Goal: Transaction & Acquisition: Purchase product/service

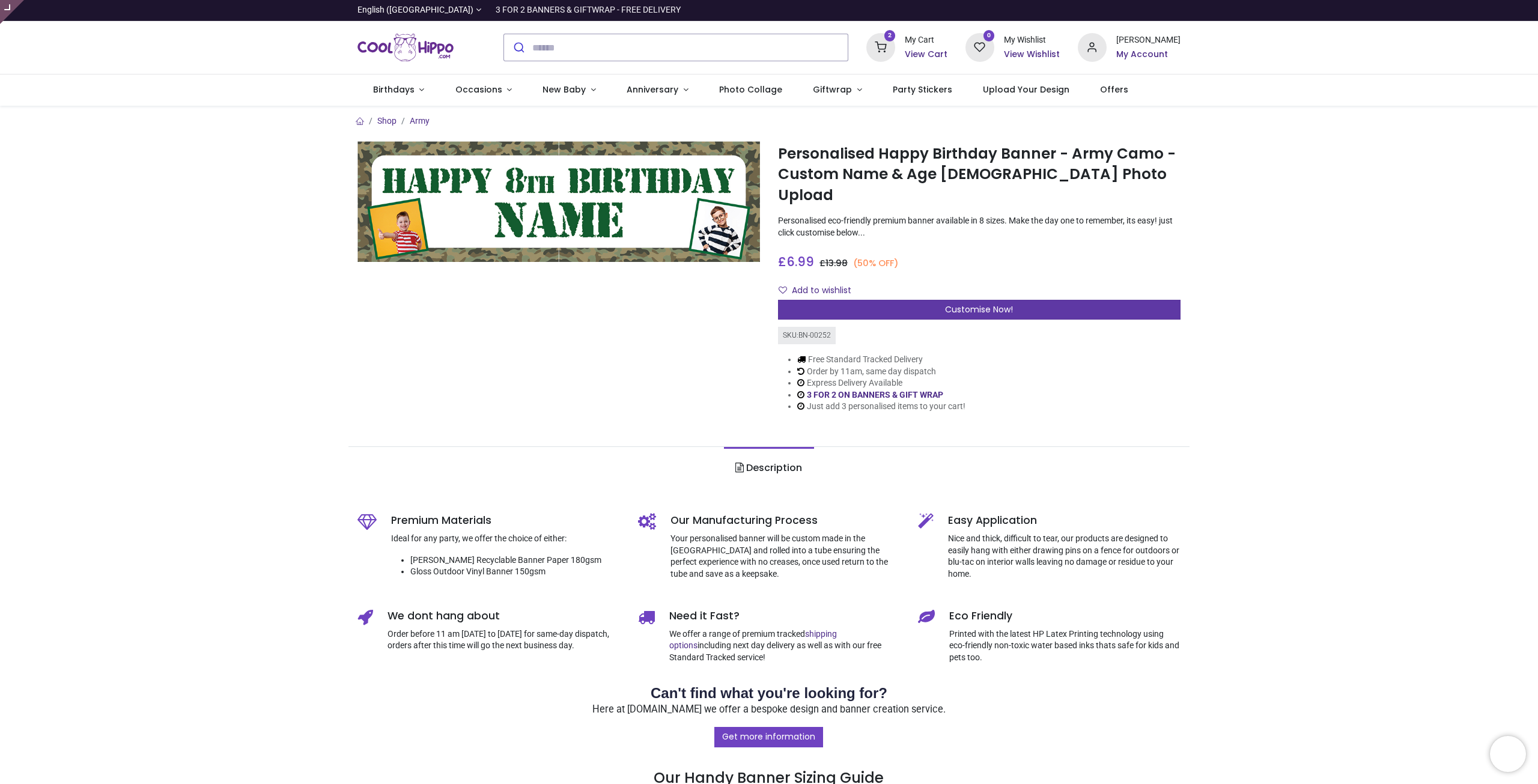
click at [947, 303] on span "Customise Now!" at bounding box center [979, 309] width 68 height 12
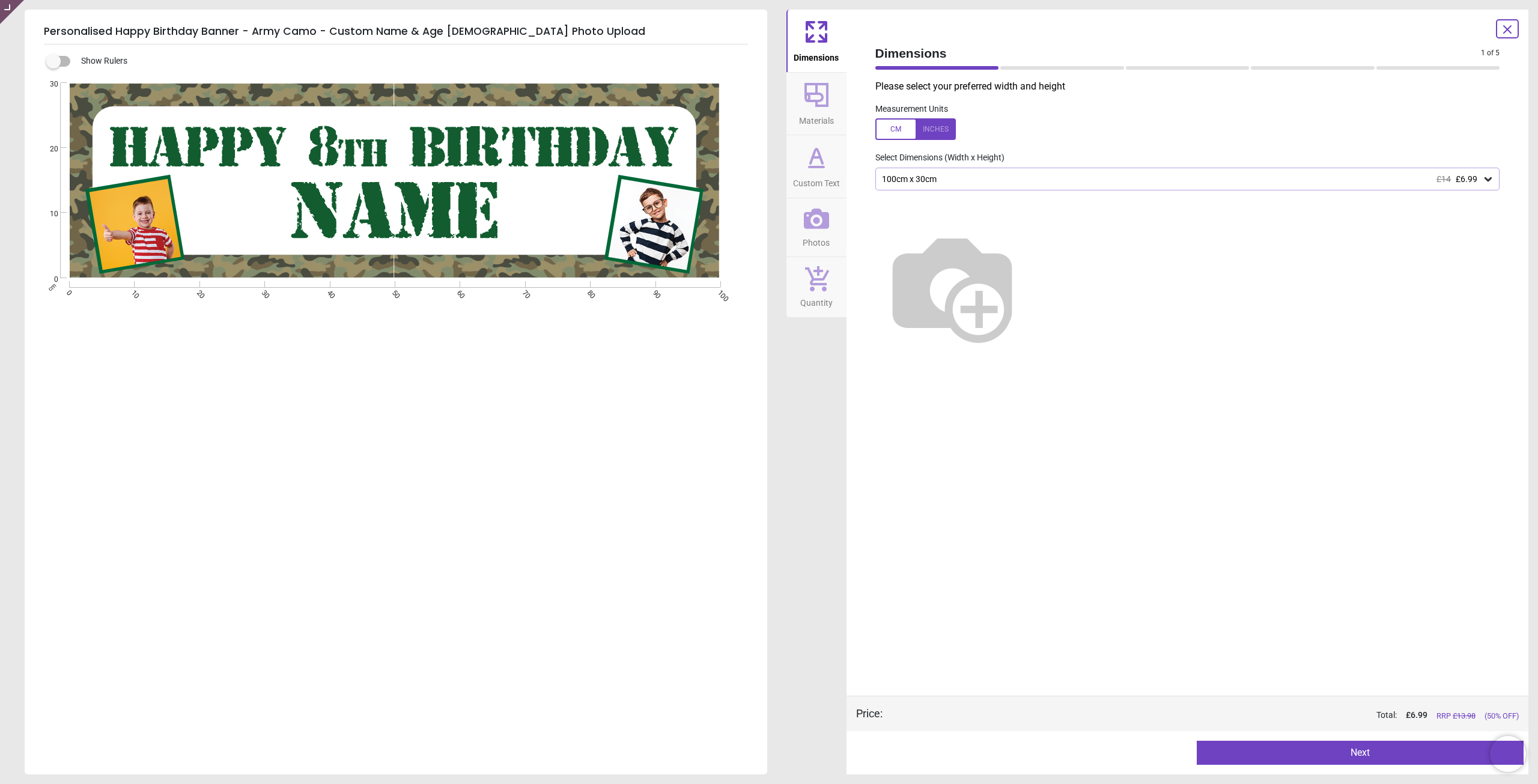
click at [328, 30] on h5 "Personalised Happy Birthday Banner - Army Camo - Custom Name & Age 2 Photo Uplo…" at bounding box center [396, 32] width 704 height 25
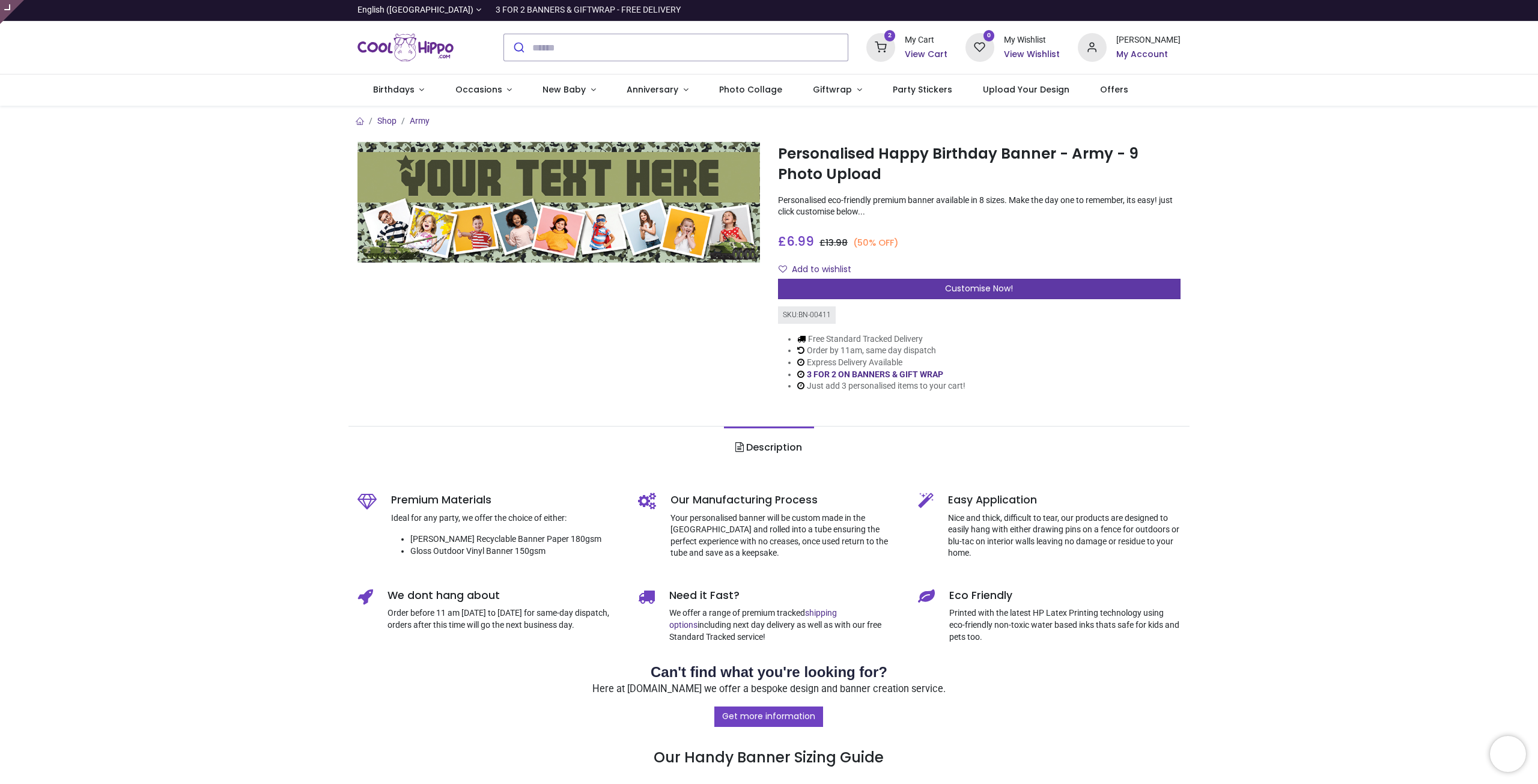
click at [906, 292] on div "Customise Now!" at bounding box center [979, 289] width 403 height 20
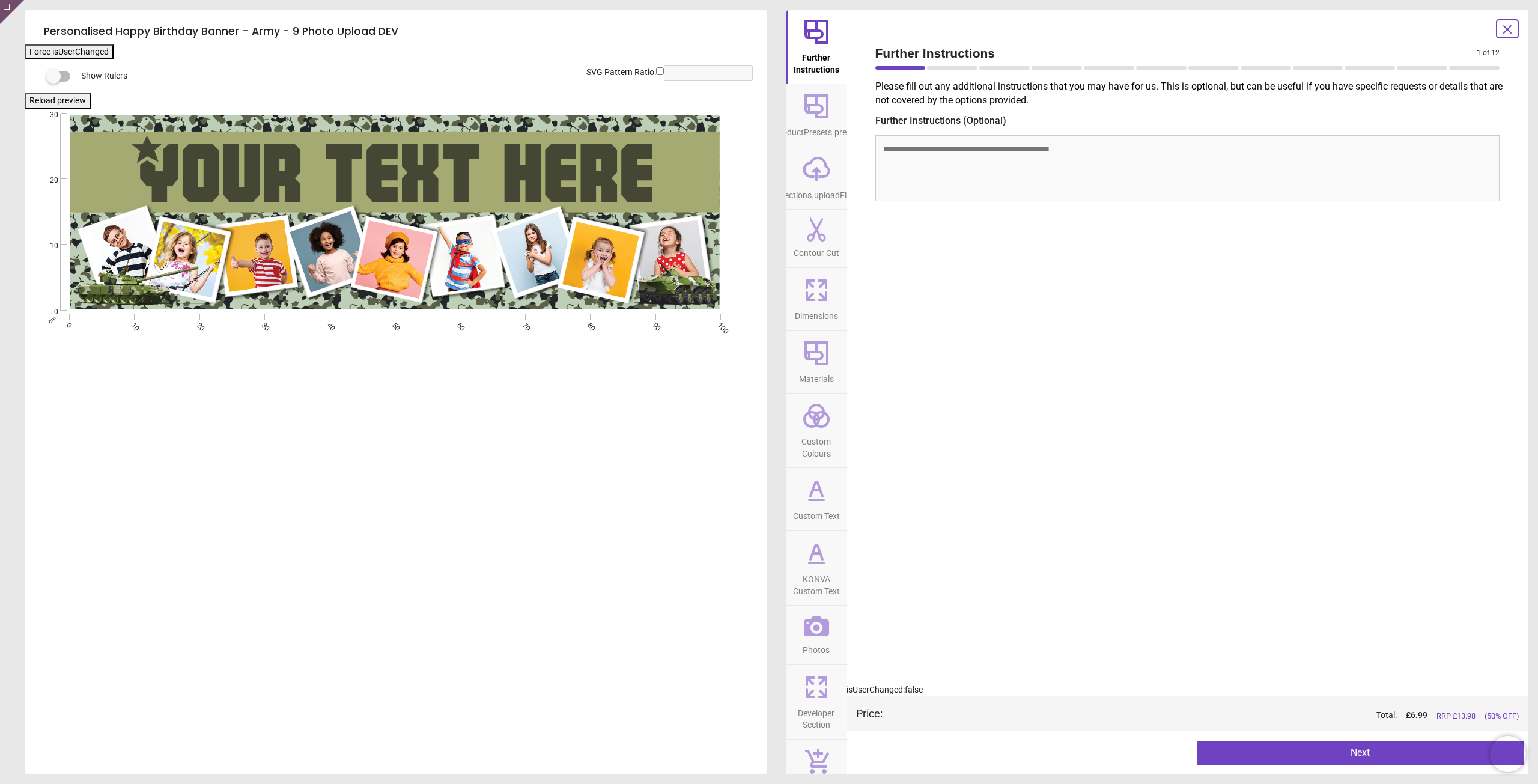
click at [800, 574] on span "KONVA Custom Text" at bounding box center [817, 582] width 58 height 30
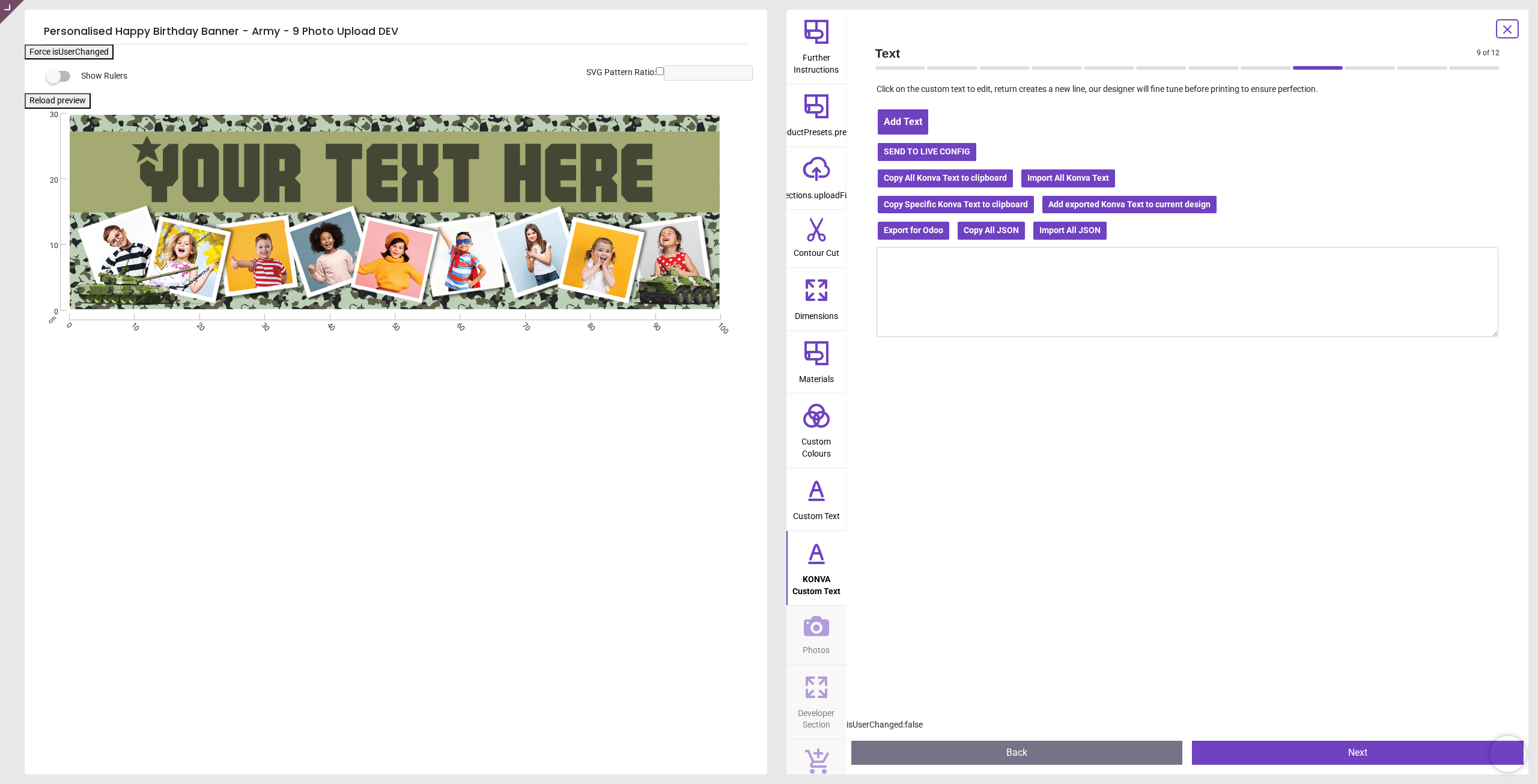
click at [434, 200] on div "Created with Snap null" at bounding box center [395, 212] width 740 height 197
click at [455, 180] on div "Created with Snap null" at bounding box center [395, 212] width 740 height 197
click at [966, 303] on textarea at bounding box center [1187, 292] width 622 height 90
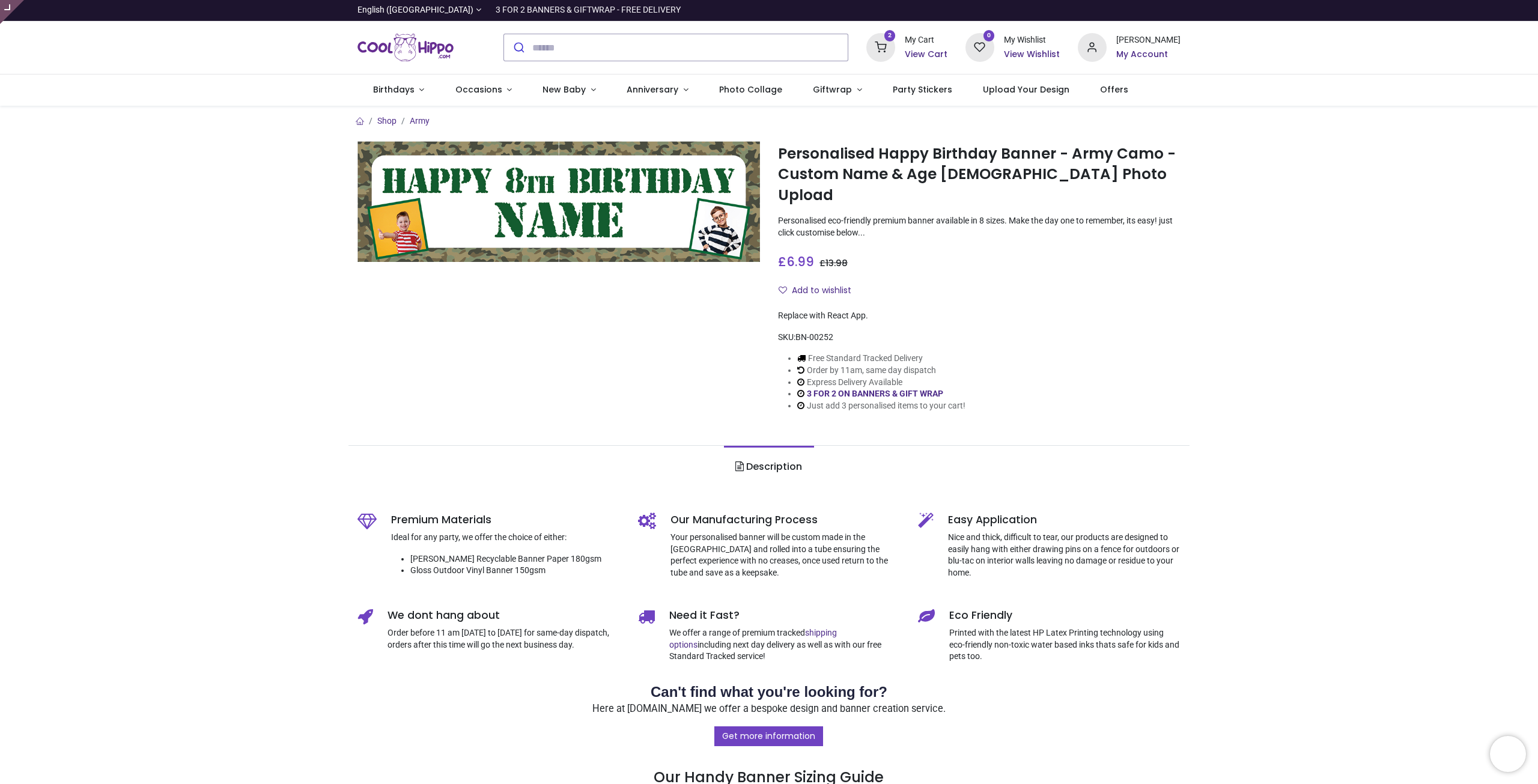
type input "**********"
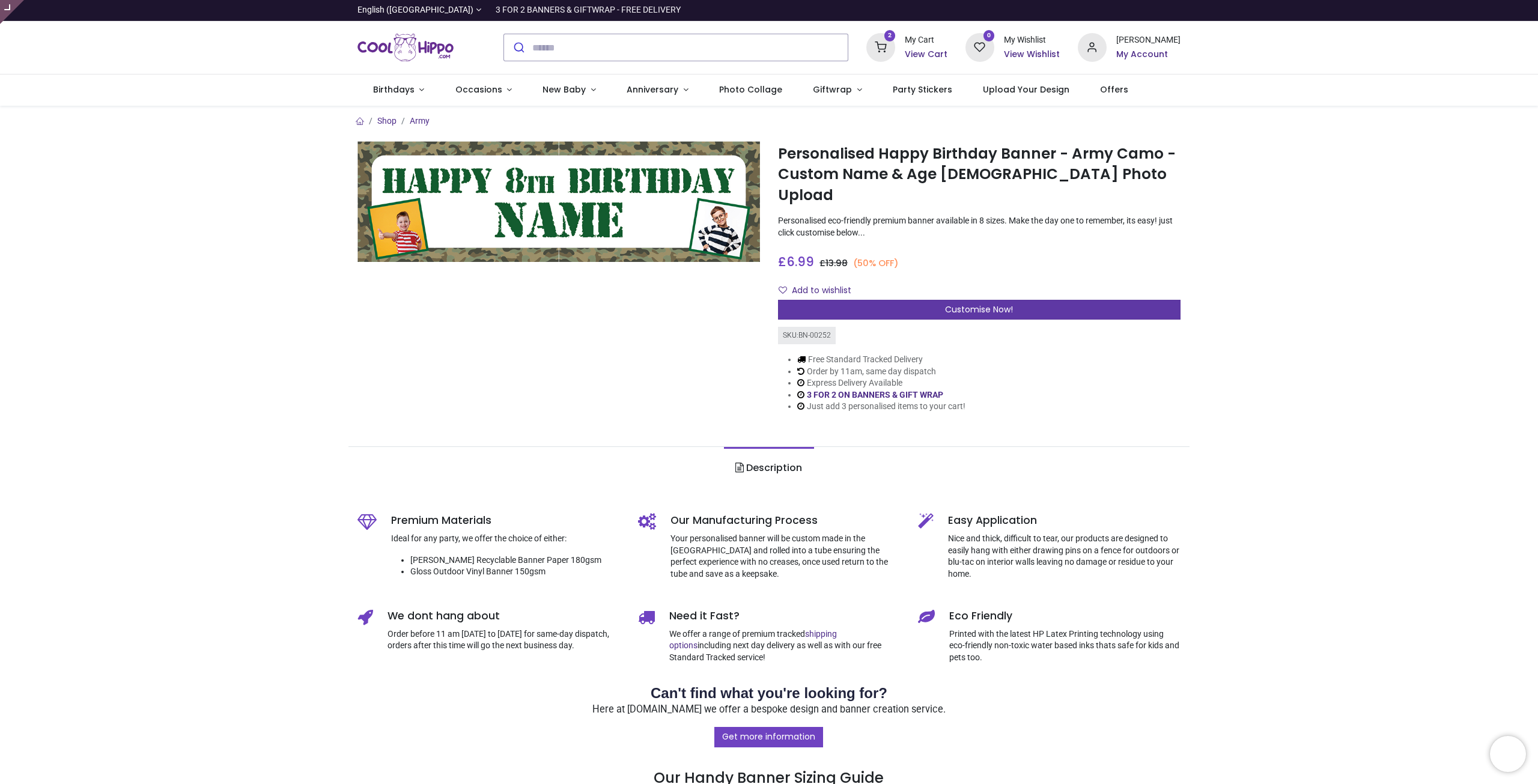
click at [1007, 303] on span "Customise Now!" at bounding box center [979, 309] width 68 height 12
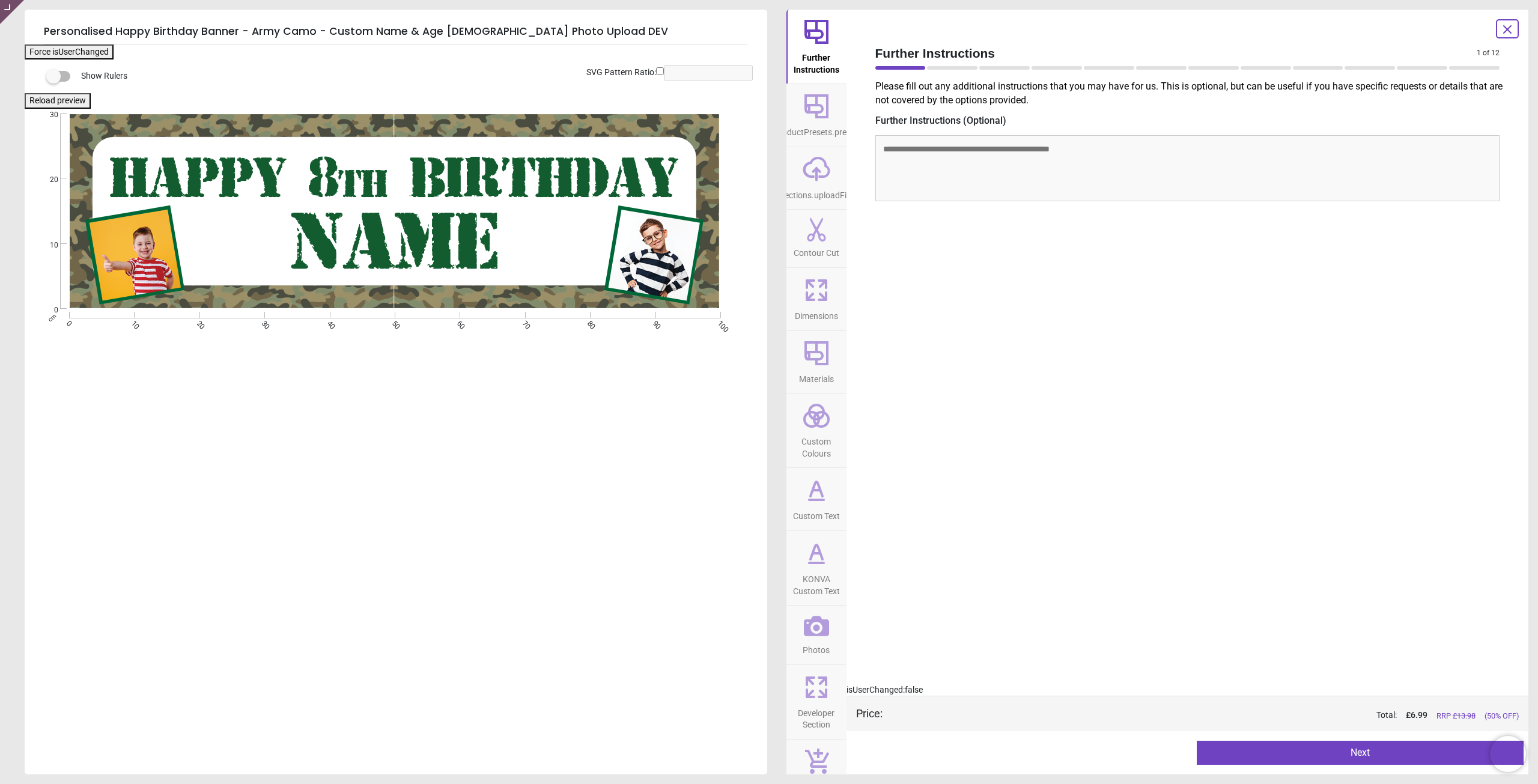
click at [812, 512] on span "Custom Text" at bounding box center [817, 514] width 47 height 18
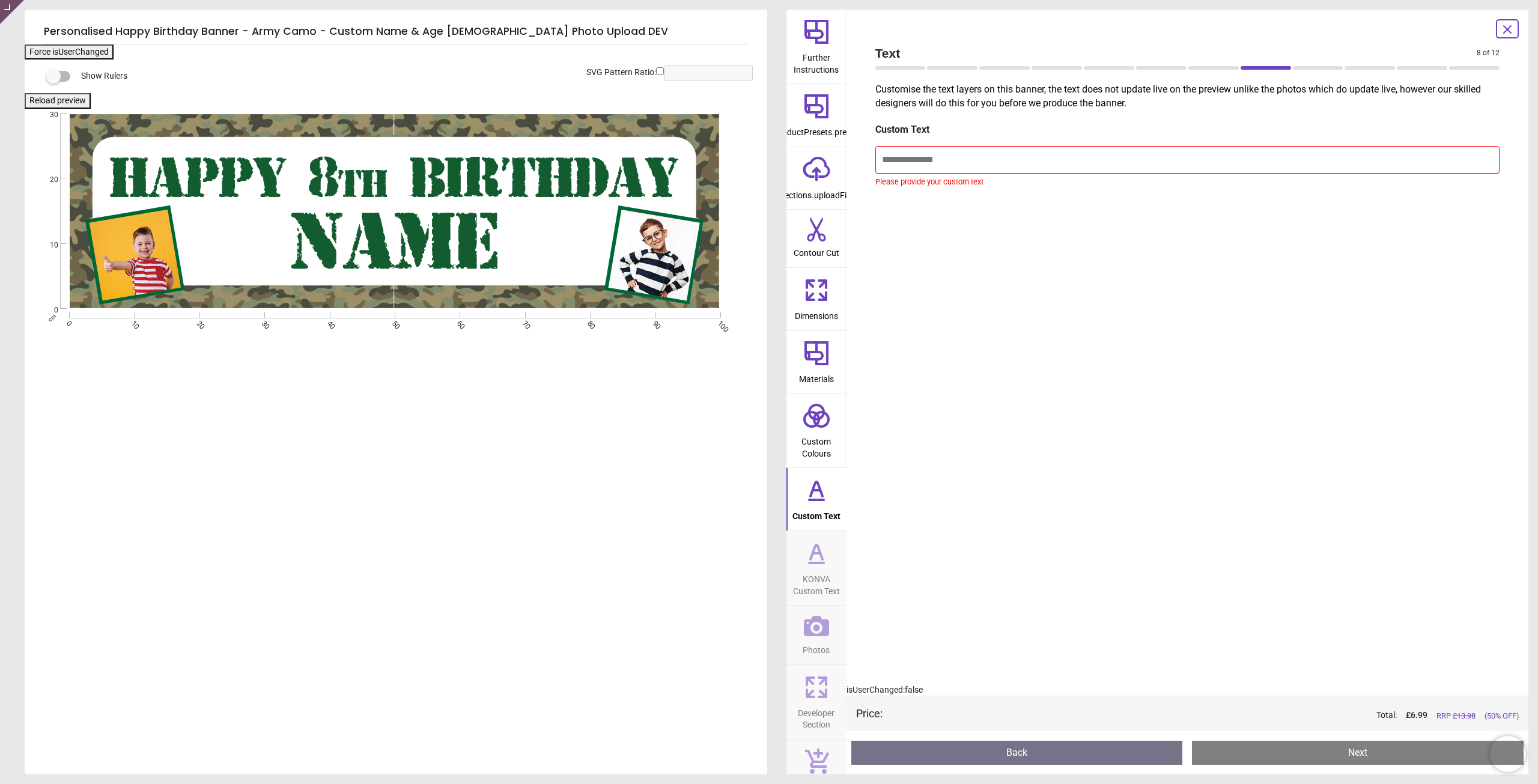
click at [816, 557] on icon at bounding box center [817, 553] width 29 height 29
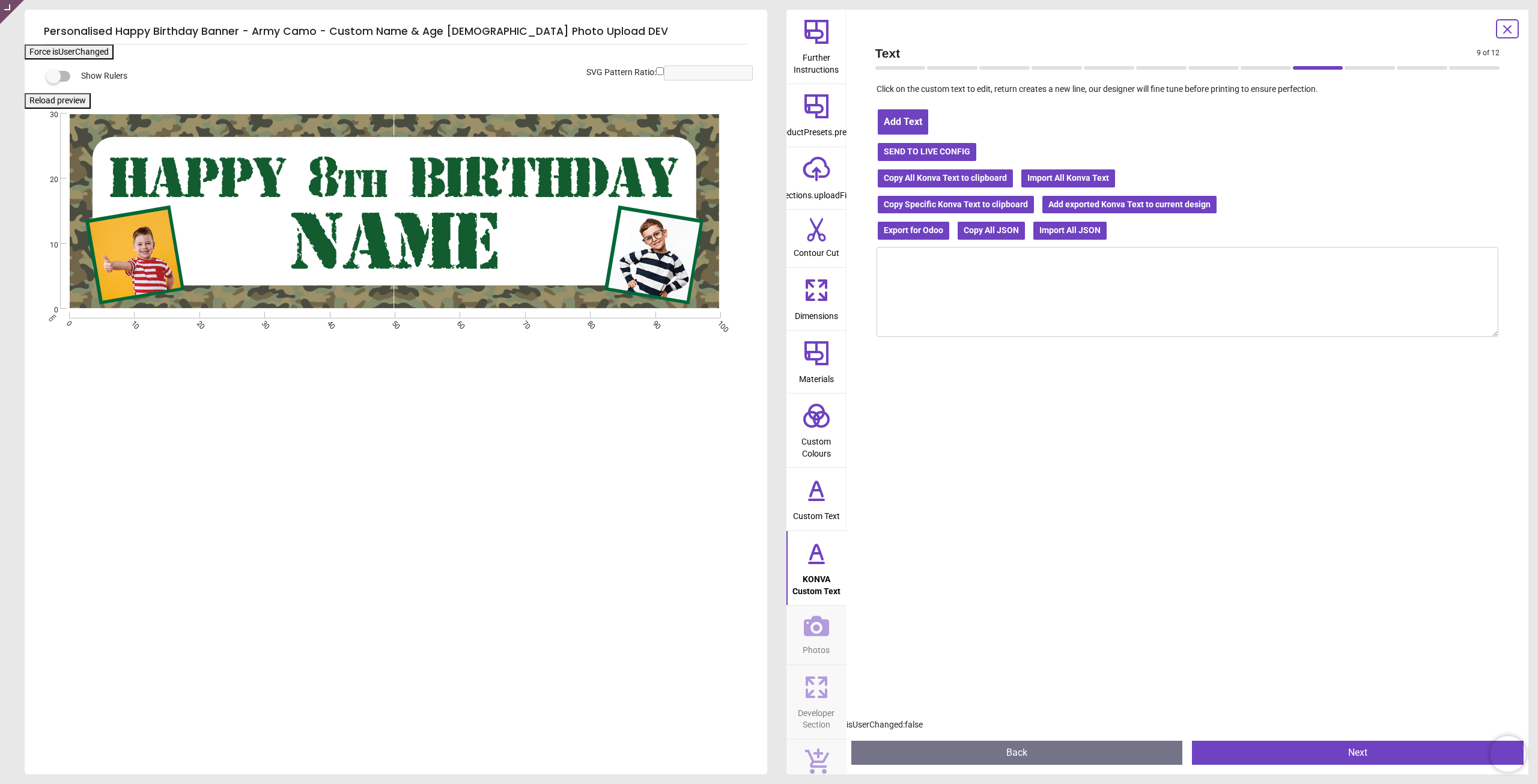
click at [374, 169] on div "Created with Snap null" at bounding box center [395, 211] width 740 height 195
click at [1493, 28] on div "Text 9 of 12 9 of 13 Click on the custom text to edit, return creates a new lin…" at bounding box center [1188, 392] width 682 height 764
click at [1505, 29] on icon at bounding box center [1507, 29] width 14 height 14
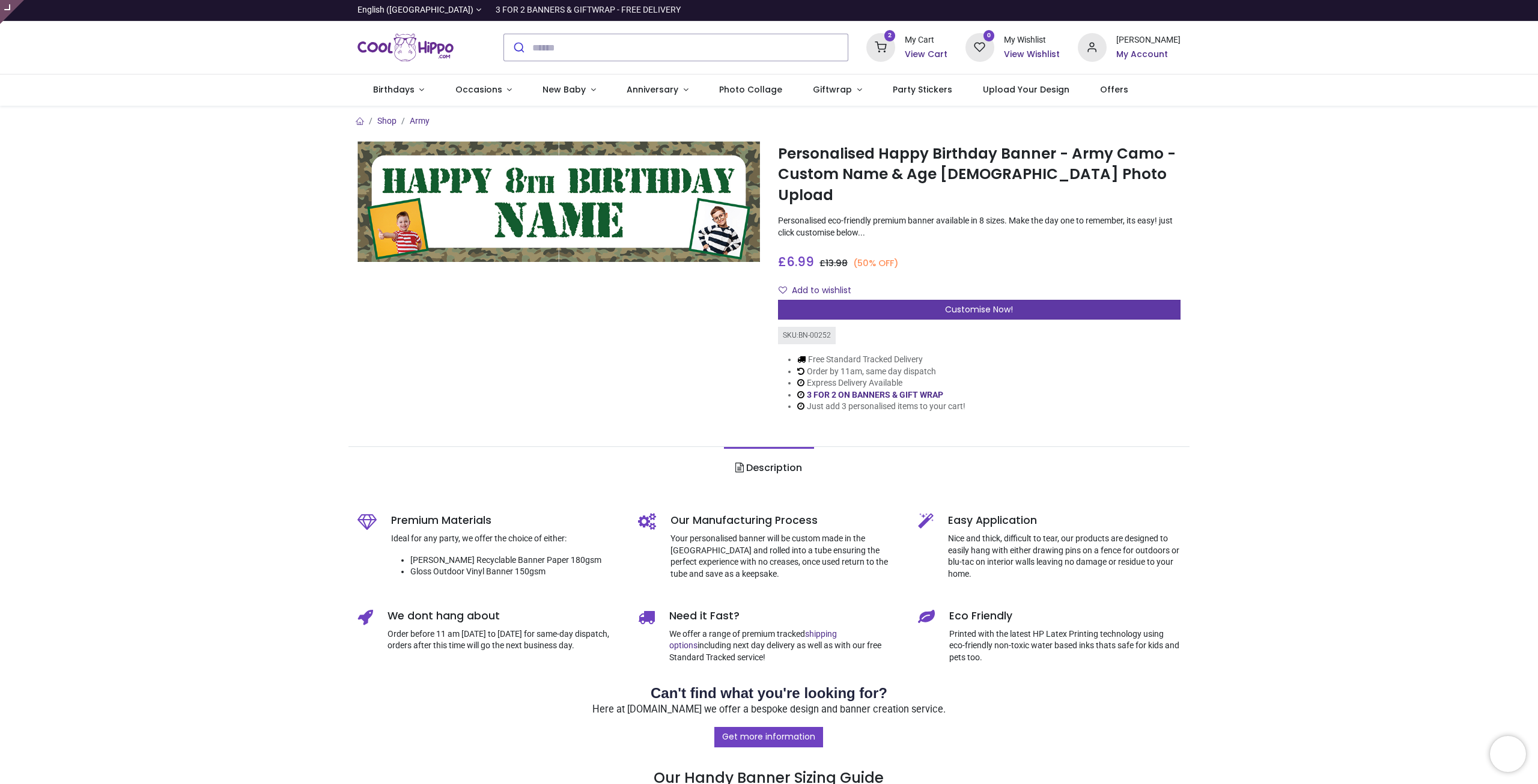
click at [937, 300] on div "Customise Now!" at bounding box center [979, 310] width 403 height 20
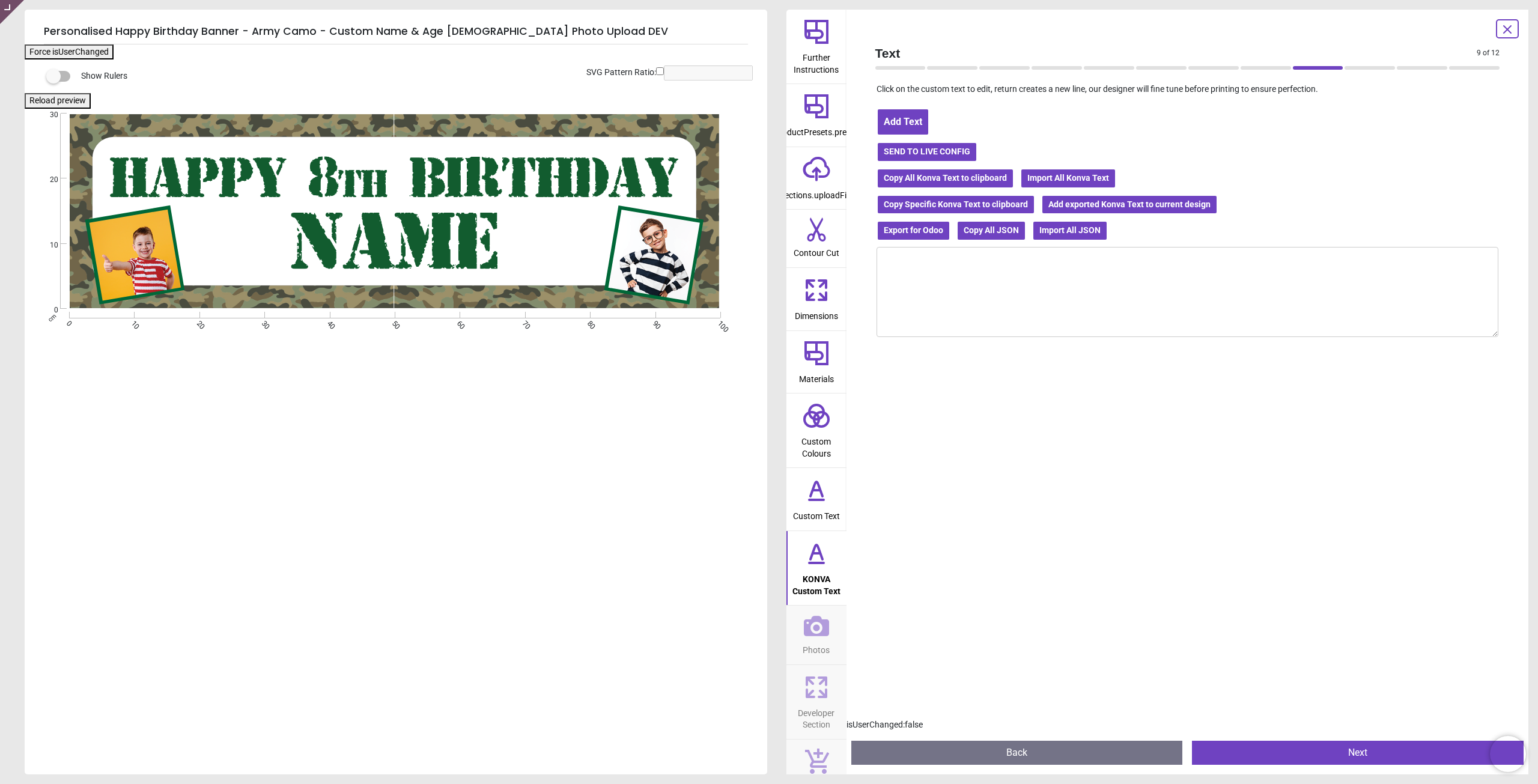
click at [364, 32] on h5 "Personalised Happy Birthday Banner - Army Camo - Custom Name & Age 2 Photo Uplo…" at bounding box center [396, 32] width 704 height 25
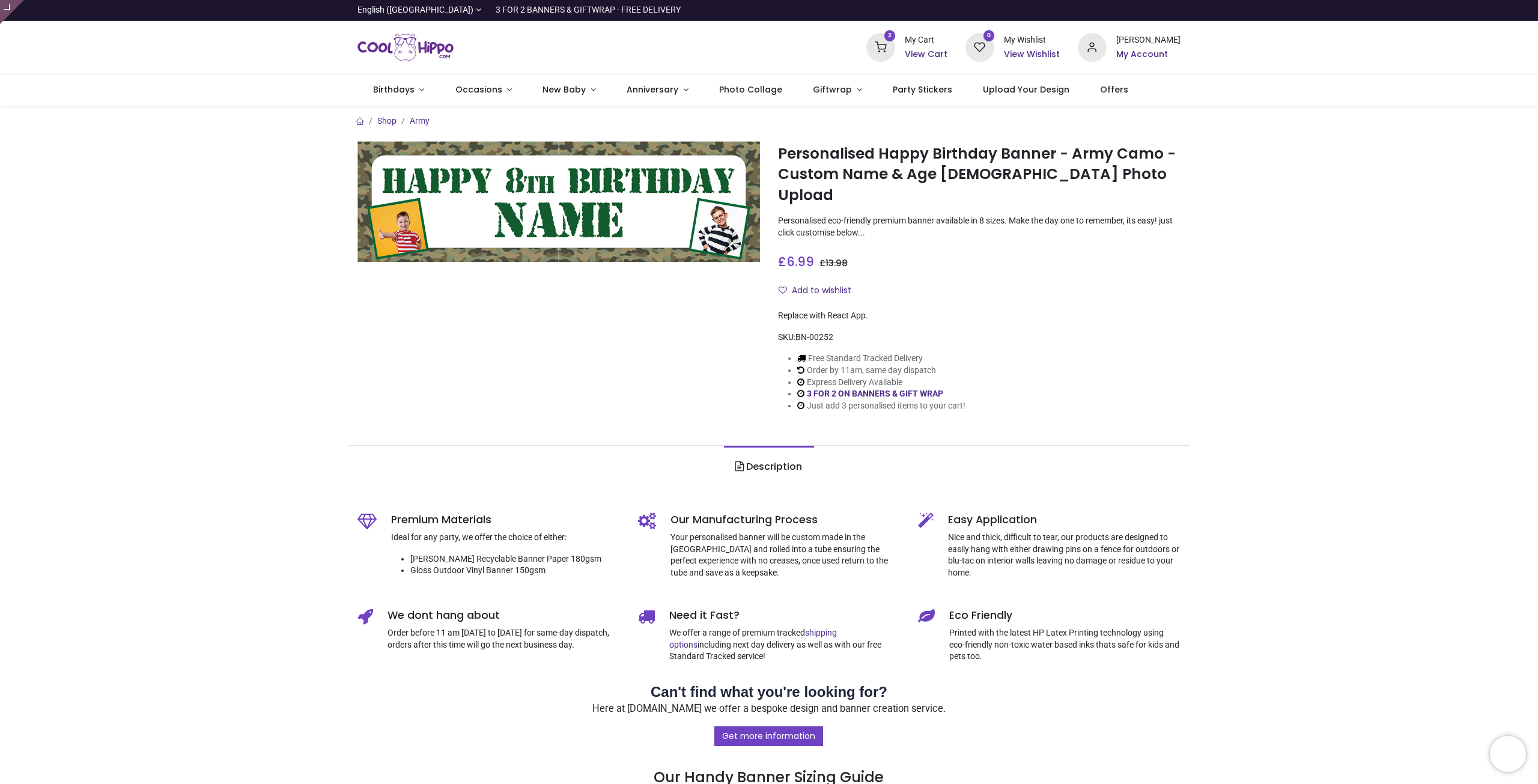
type input "**********"
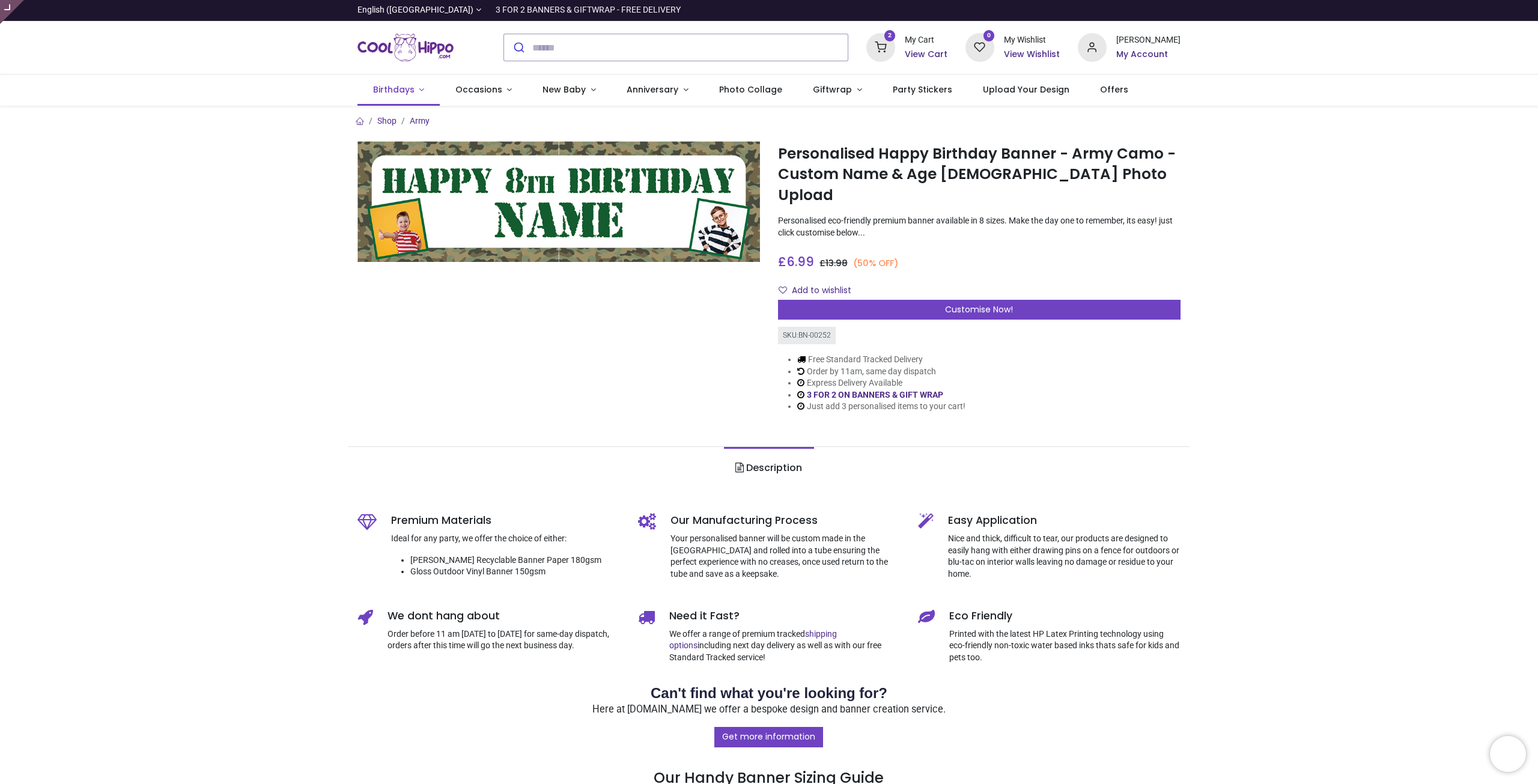
click at [398, 85] on span "Birthdays" at bounding box center [393, 90] width 41 height 12
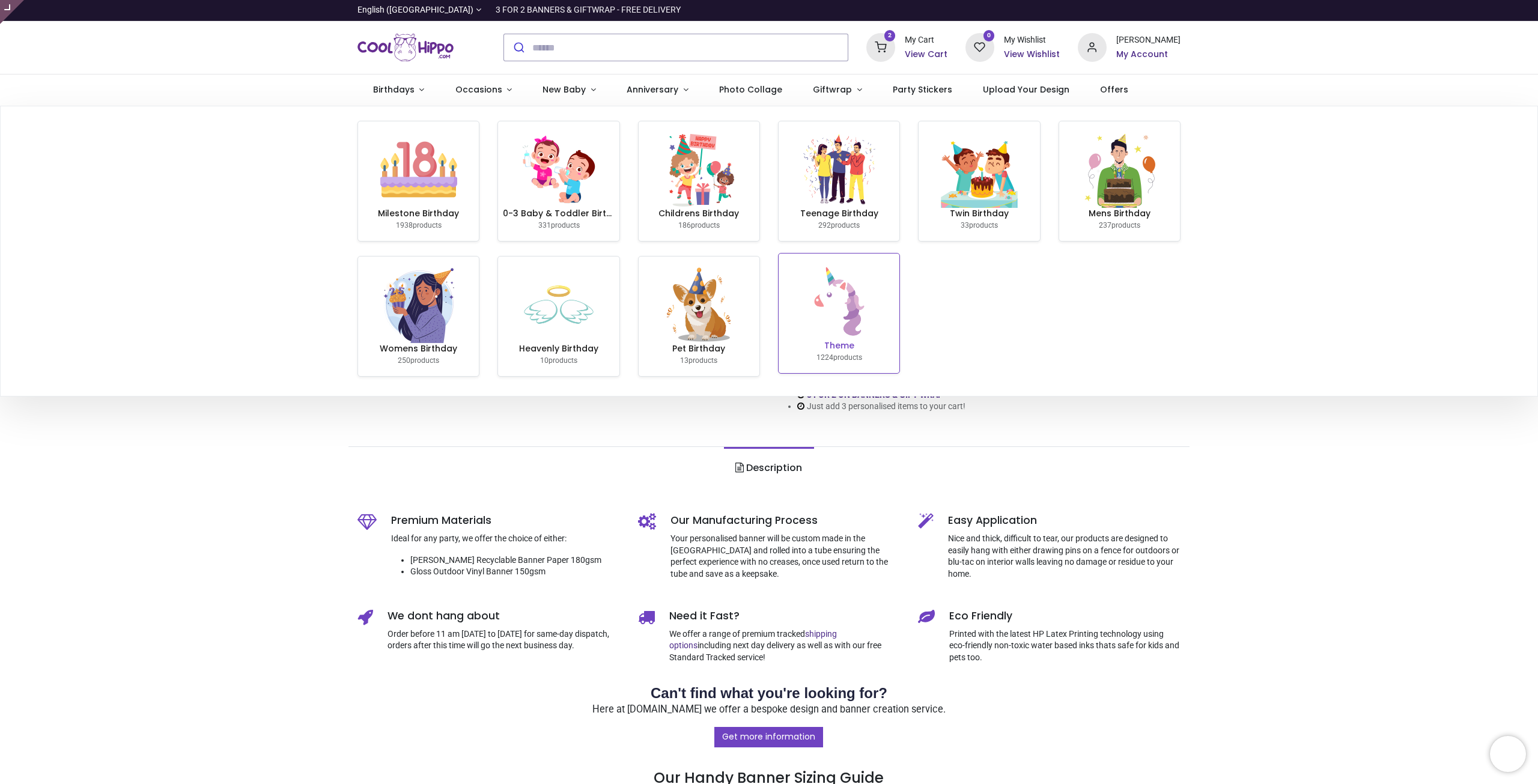
click at [844, 335] on img at bounding box center [839, 301] width 77 height 77
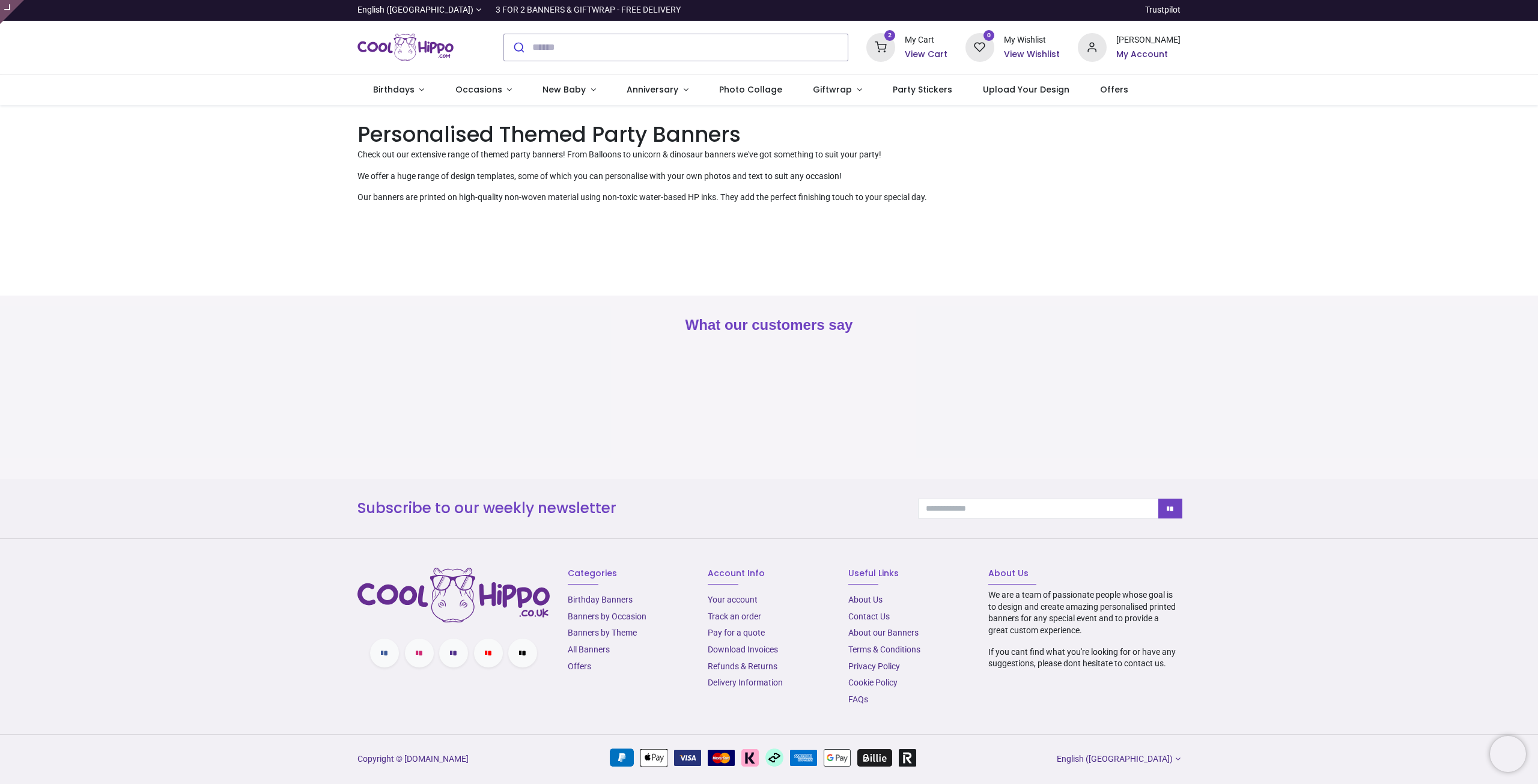
type input "**********"
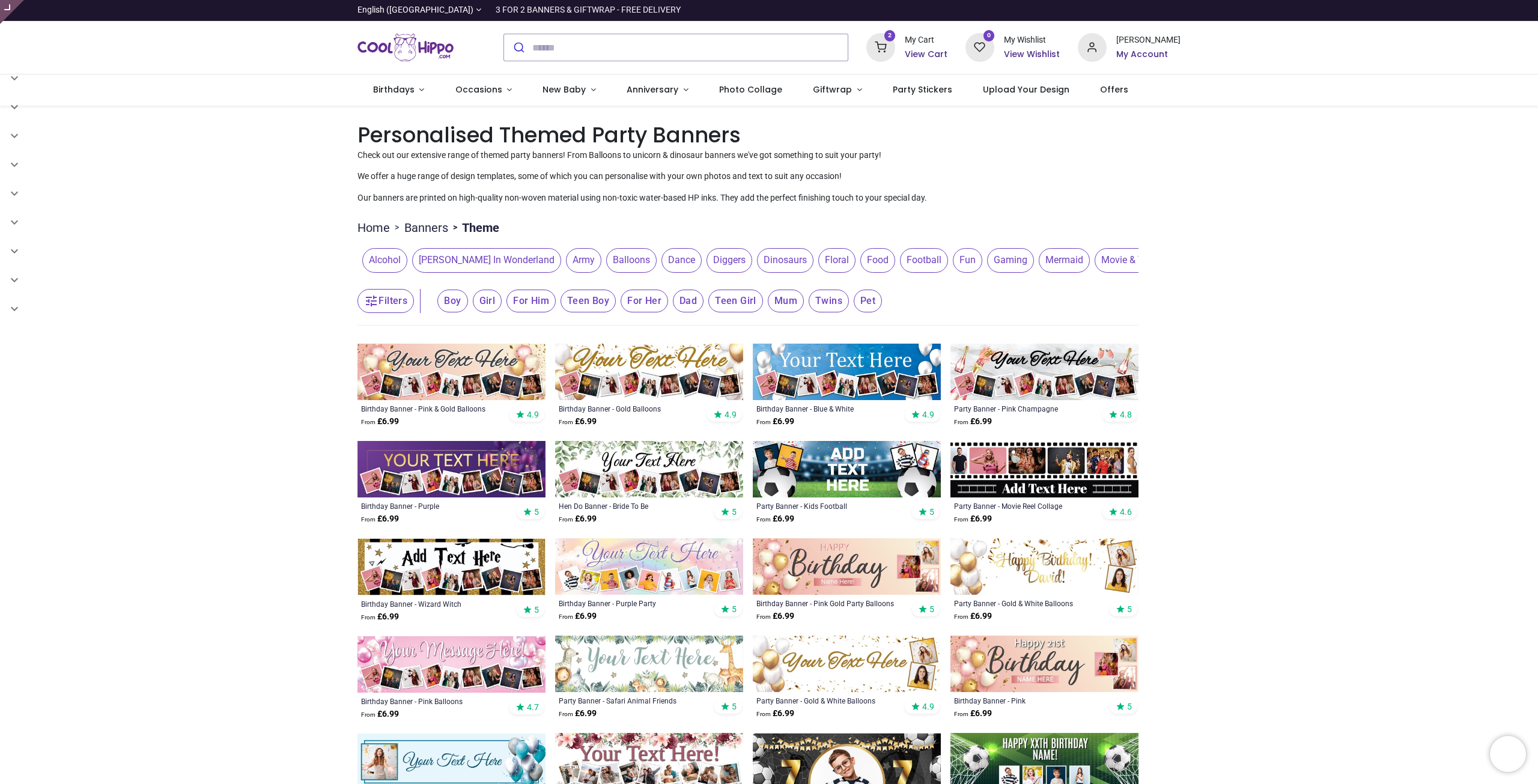
click at [566, 257] on span "Army" at bounding box center [583, 260] width 36 height 24
